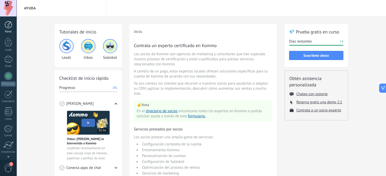
click at [10, 30] on link "Panel" at bounding box center [8, 27] width 16 height 12
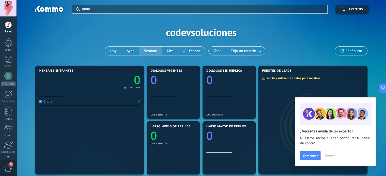
click at [327, 157] on span "Cerrar" at bounding box center [328, 156] width 9 height 4
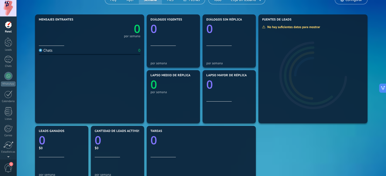
scroll to position [51, 0]
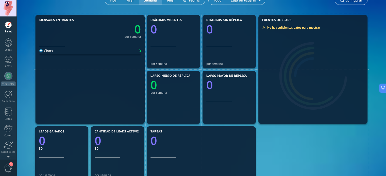
drag, startPoint x: 99, startPoint y: 58, endPoint x: 99, endPoint y: 48, distance: 10.7
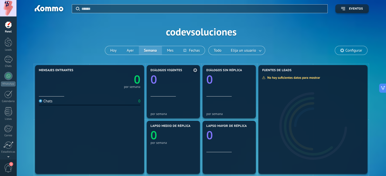
scroll to position [0, 0]
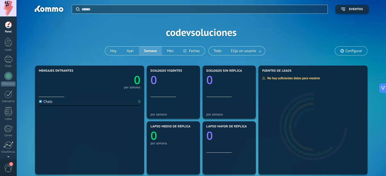
click at [344, 53] on span "Configurar" at bounding box center [351, 51] width 32 height 9
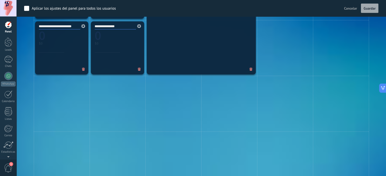
scroll to position [248, 0]
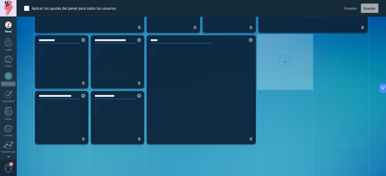
click at [272, 61] on div at bounding box center [285, 62] width 56 height 56
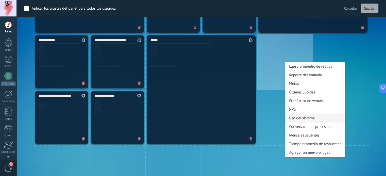
click at [316, 120] on div "Uso del sistema" at bounding box center [315, 118] width 60 height 9
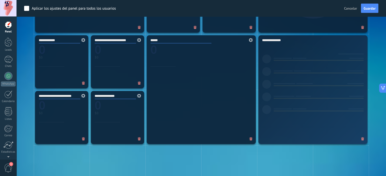
scroll to position [299, 0]
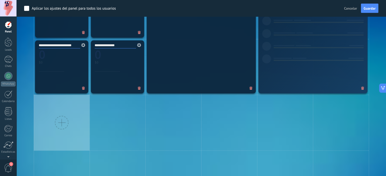
click at [73, 111] on div at bounding box center [62, 123] width 56 height 56
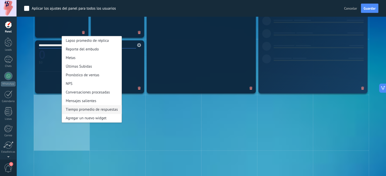
click at [109, 109] on div "Tiempo promedio de respuestas" at bounding box center [92, 109] width 60 height 9
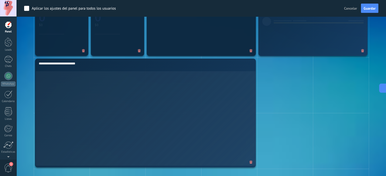
scroll to position [375, 0]
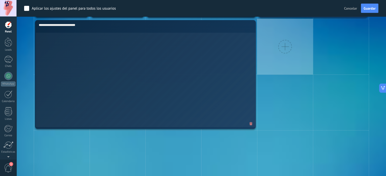
click at [288, 50] on div at bounding box center [285, 47] width 14 height 14
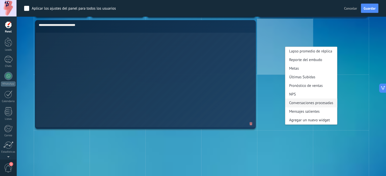
click at [309, 104] on div "Conversaciones procesadas" at bounding box center [311, 103] width 52 height 9
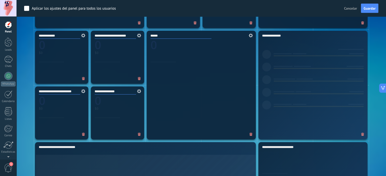
scroll to position [223, 0]
